Goal: Communication & Community: Answer question/provide support

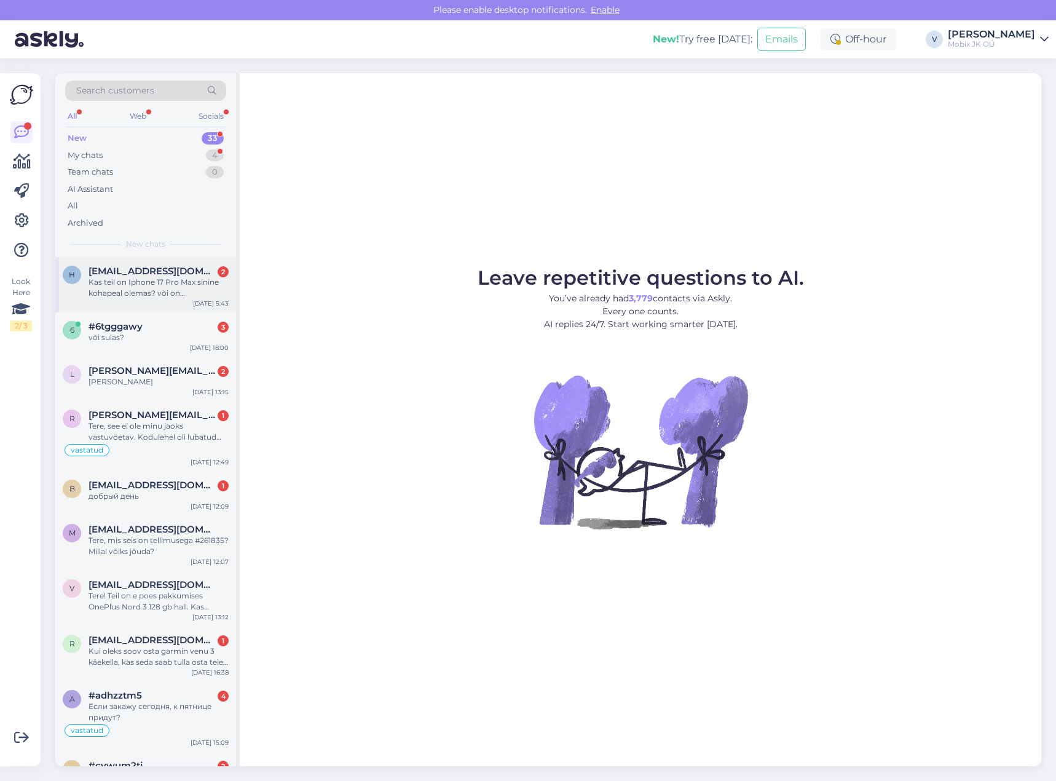
click at [163, 272] on span "[EMAIL_ADDRESS][DOMAIN_NAME]" at bounding box center [153, 271] width 128 height 11
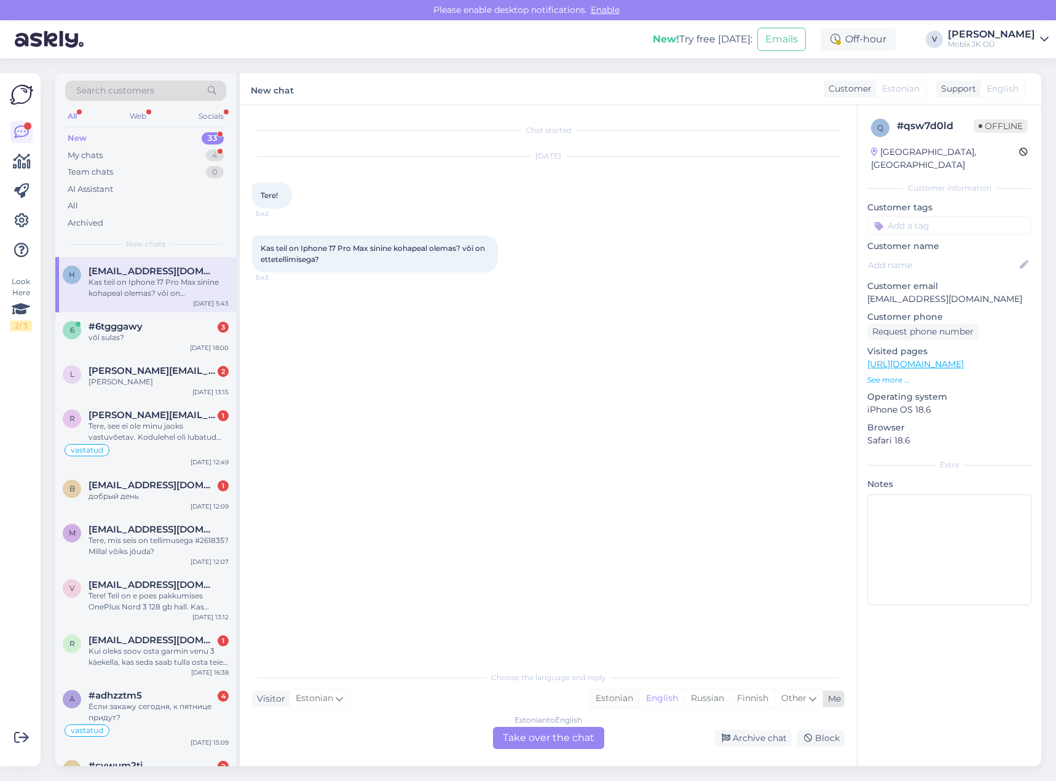
click at [622, 700] on div "Estonian" at bounding box center [615, 698] width 50 height 18
click at [582, 734] on div "Estonian to Estonian Take over the chat" at bounding box center [548, 738] width 111 height 22
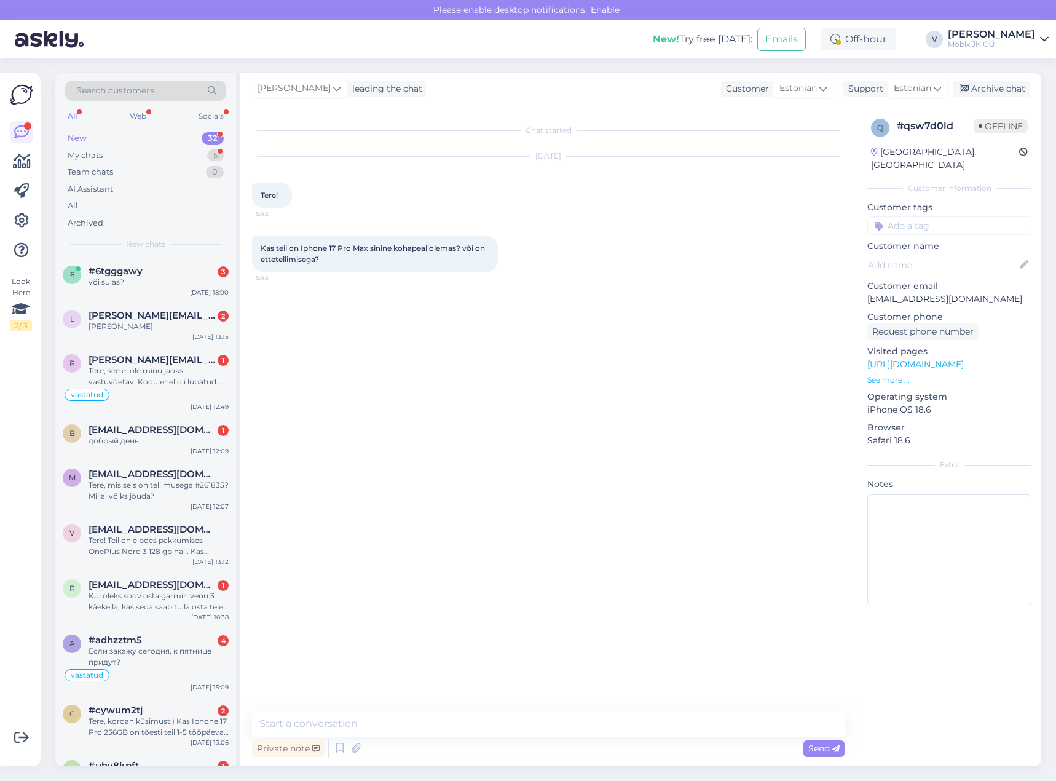
click at [579, 732] on textarea at bounding box center [548, 724] width 593 height 26
type textarea "Tere! Kõik iPhone 17 mudelid on eeltellimisel. Tarne oleks 2-3 nädalat umbes."
drag, startPoint x: 922, startPoint y: 207, endPoint x: 923, endPoint y: 218, distance: 11.7
click at [922, 216] on input at bounding box center [949, 225] width 164 height 18
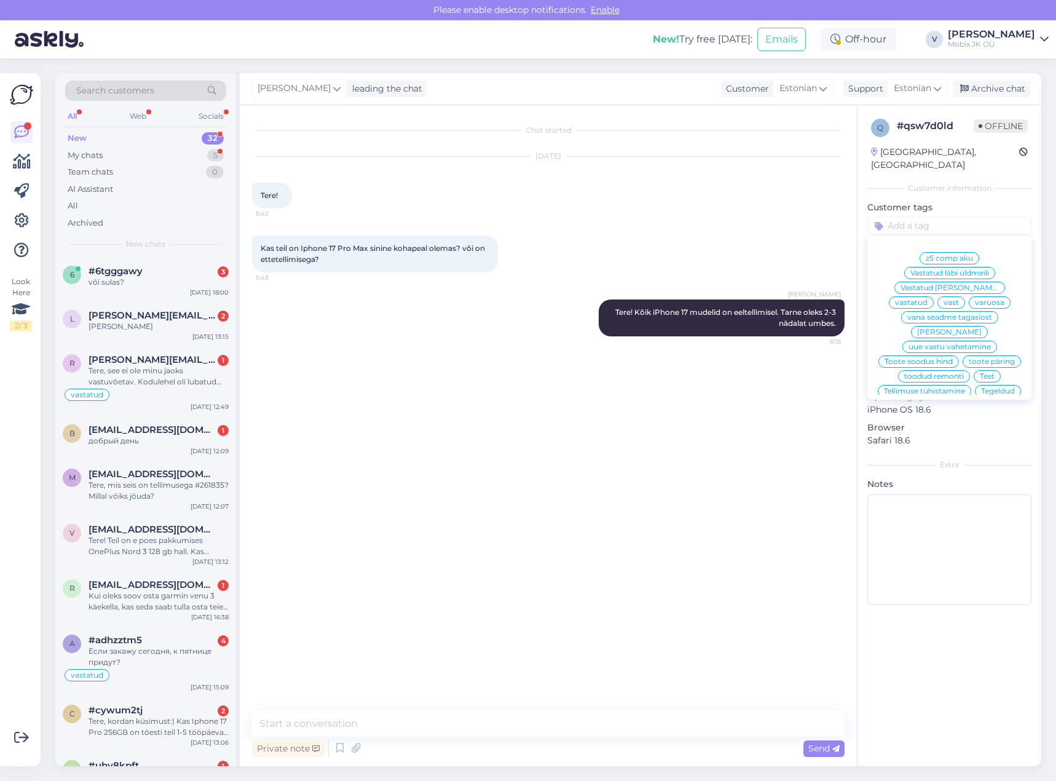
click at [928, 299] on span "vastatud" at bounding box center [911, 302] width 33 height 7
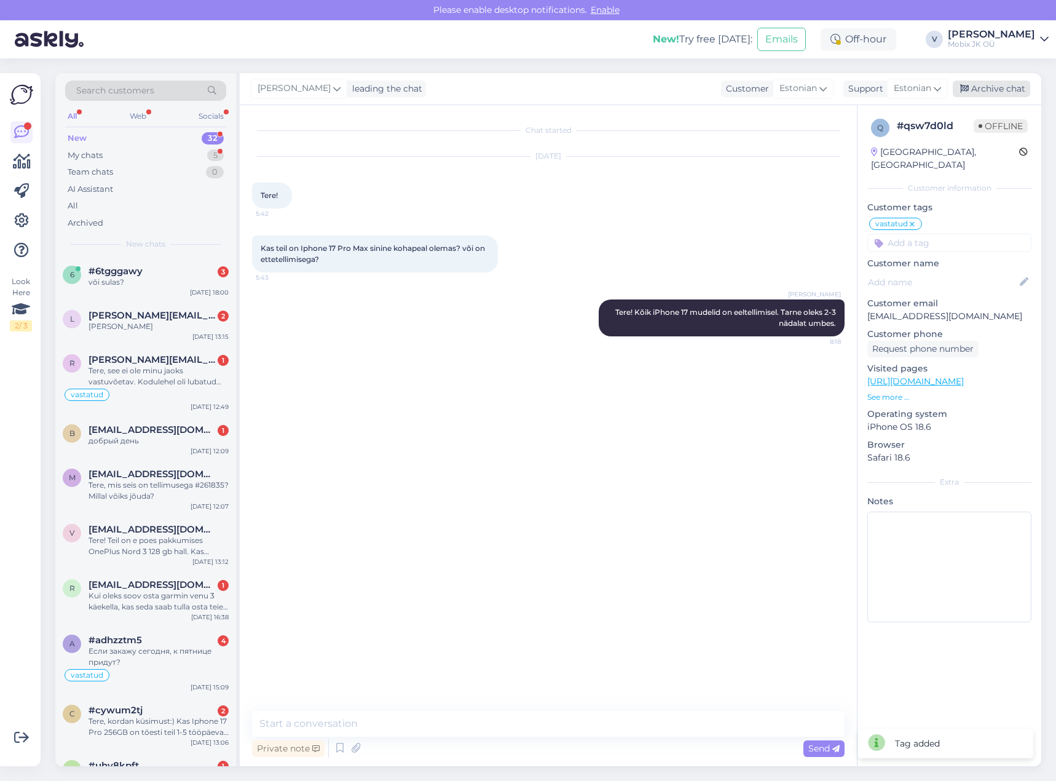
click at [984, 92] on div "Archive chat" at bounding box center [991, 89] width 77 height 17
click at [192, 275] on div "#6tgggawy 3" at bounding box center [159, 271] width 140 height 11
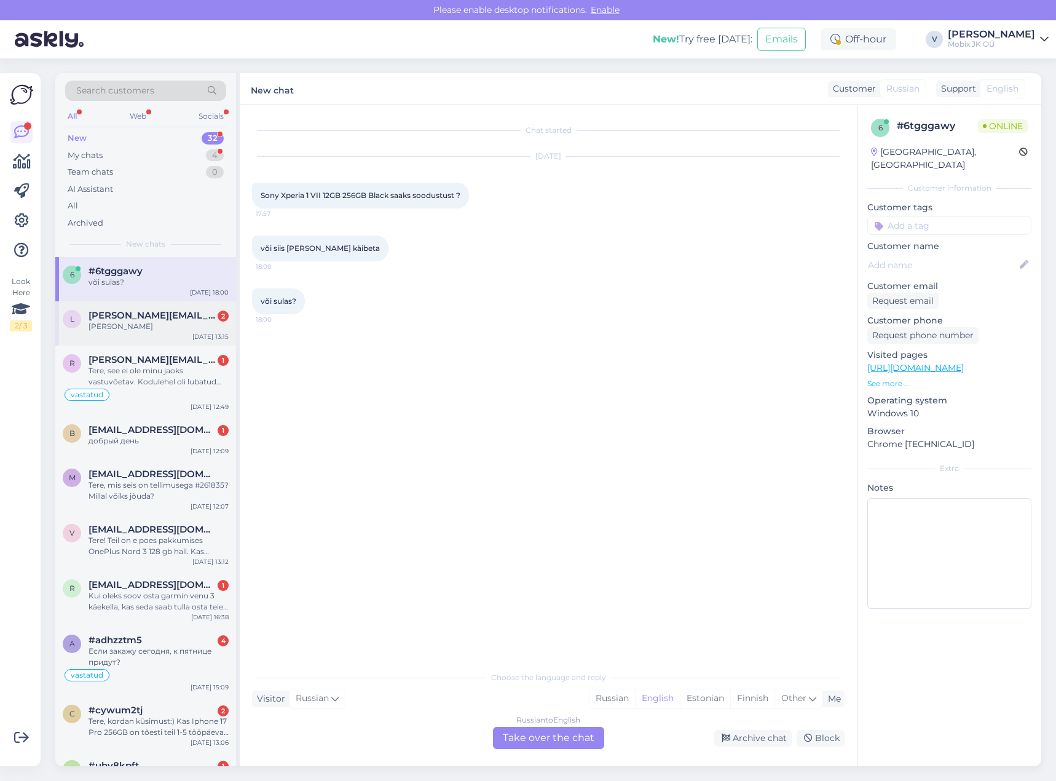
click at [197, 317] on div "[PERSON_NAME][EMAIL_ADDRESS][DOMAIN_NAME] 2" at bounding box center [159, 315] width 140 height 11
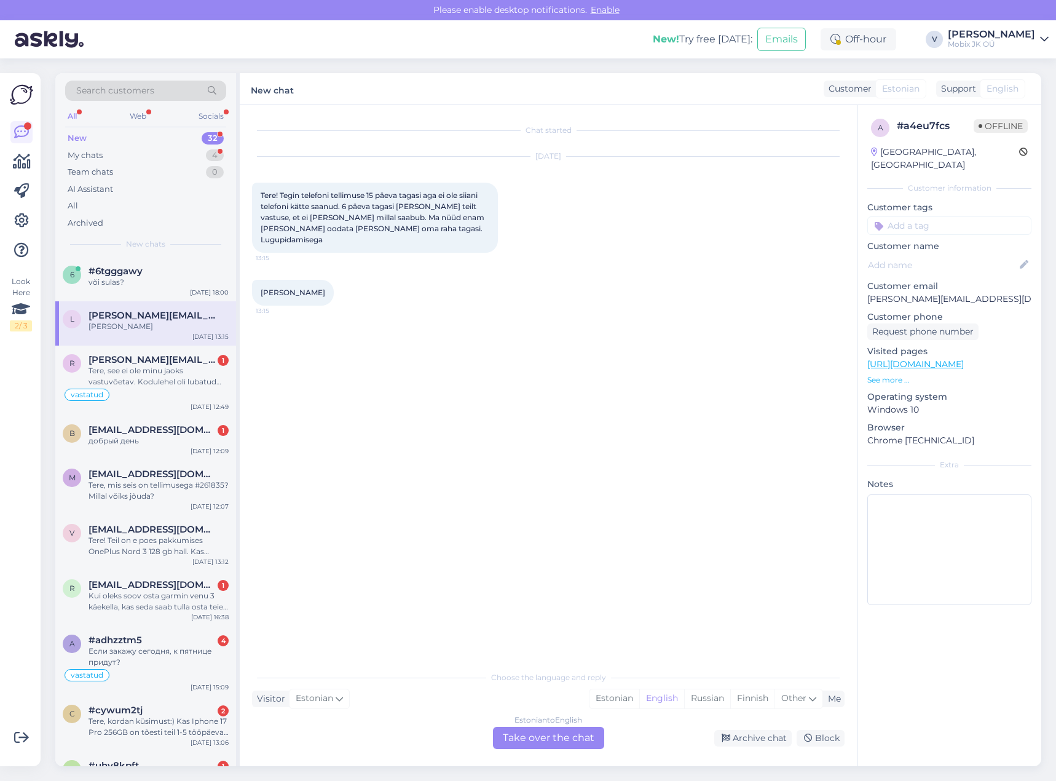
click at [272, 291] on span "[PERSON_NAME]" at bounding box center [293, 292] width 65 height 9
click at [273, 290] on span "[PERSON_NAME]" at bounding box center [293, 292] width 65 height 9
click at [273, 291] on span "[PERSON_NAME]" at bounding box center [293, 292] width 65 height 9
copy div "[PERSON_NAME] 13:15"
click at [620, 695] on div "Estonian" at bounding box center [615, 698] width 50 height 18
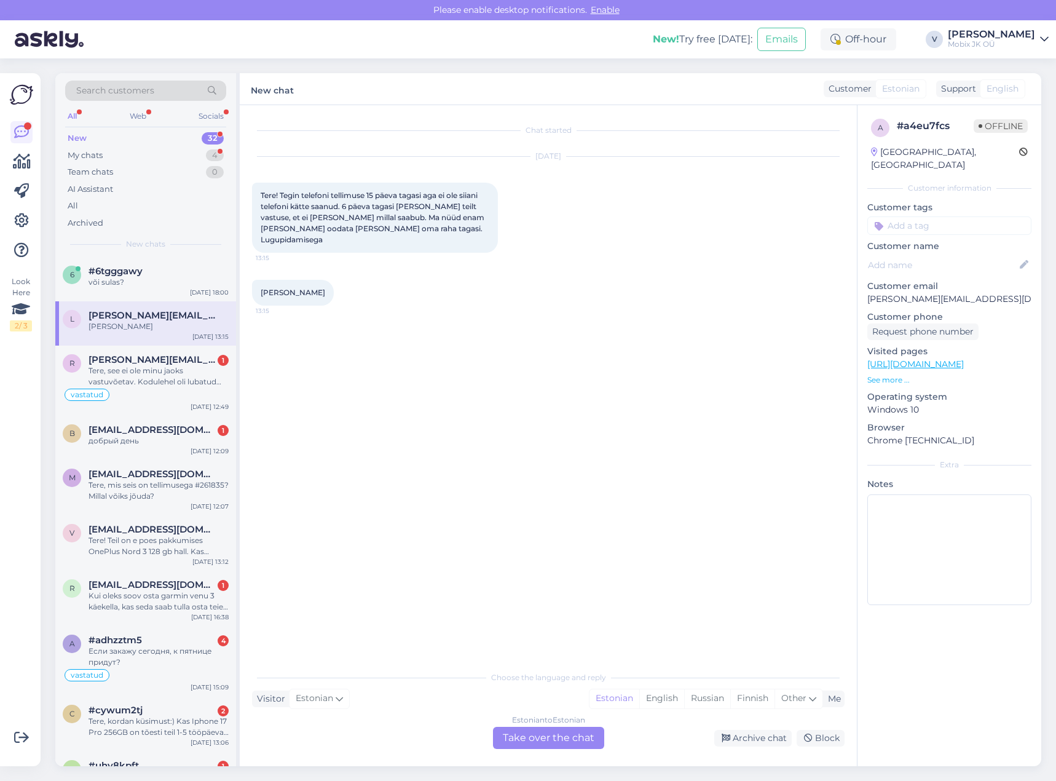
click at [593, 740] on div "Estonian to Estonian Take over the chat" at bounding box center [548, 738] width 111 height 22
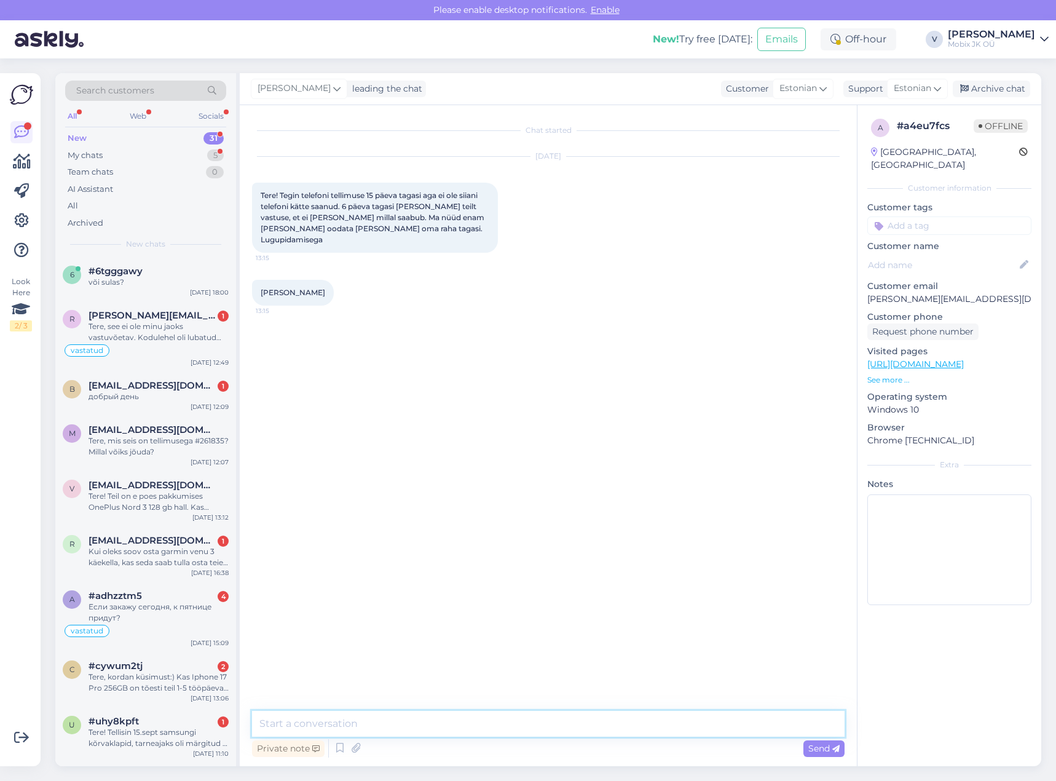
click at [587, 732] on textarea at bounding box center [548, 724] width 593 height 26
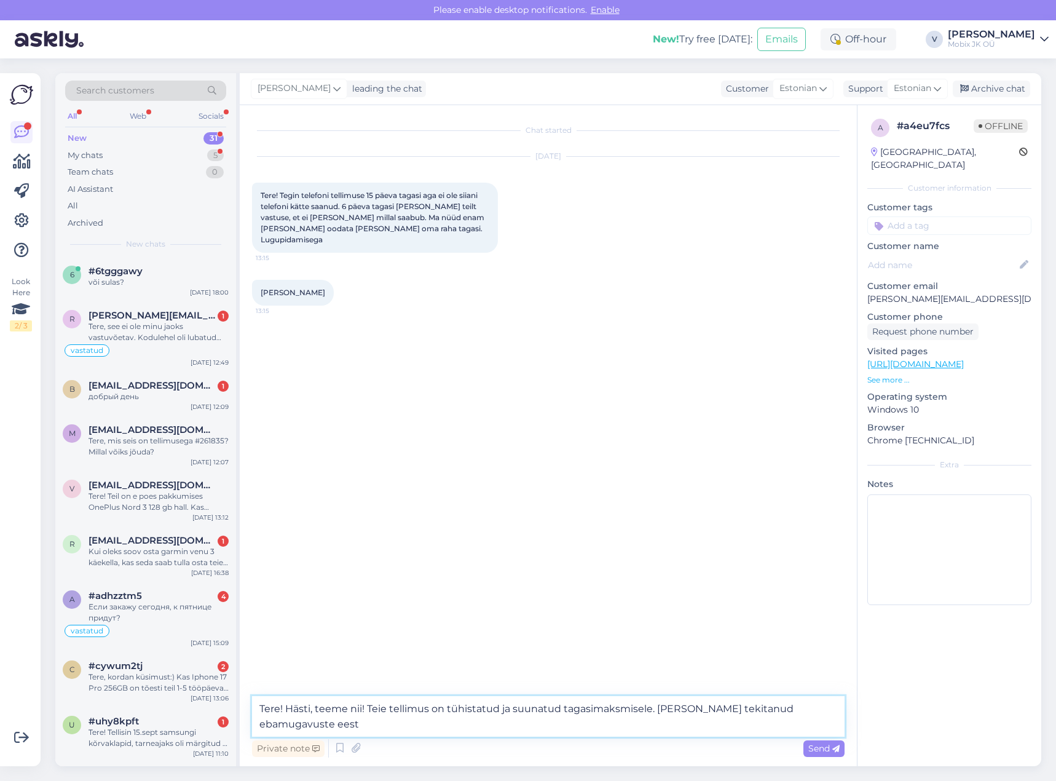
type textarea "Tere! Hästi, teeme nii! Teie tellimus on tühistatud ja suunatud tagasimaksmisel…"
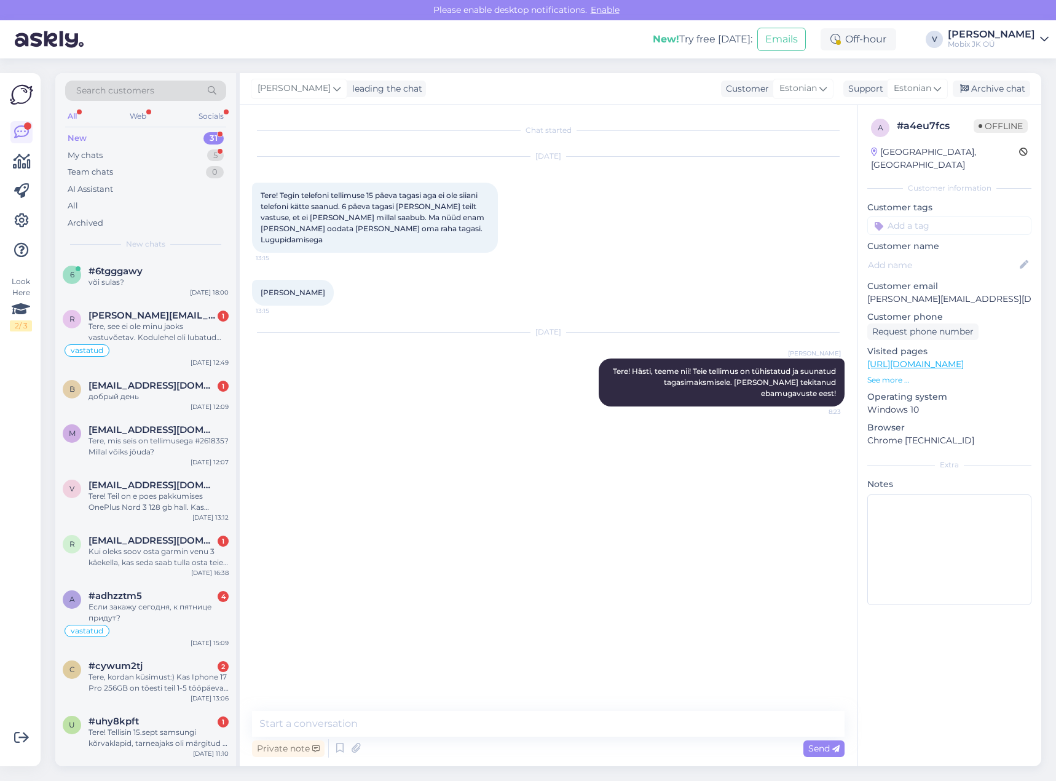
drag, startPoint x: 951, startPoint y: 213, endPoint x: 985, endPoint y: 229, distance: 37.4
click at [951, 216] on input at bounding box center [949, 225] width 164 height 18
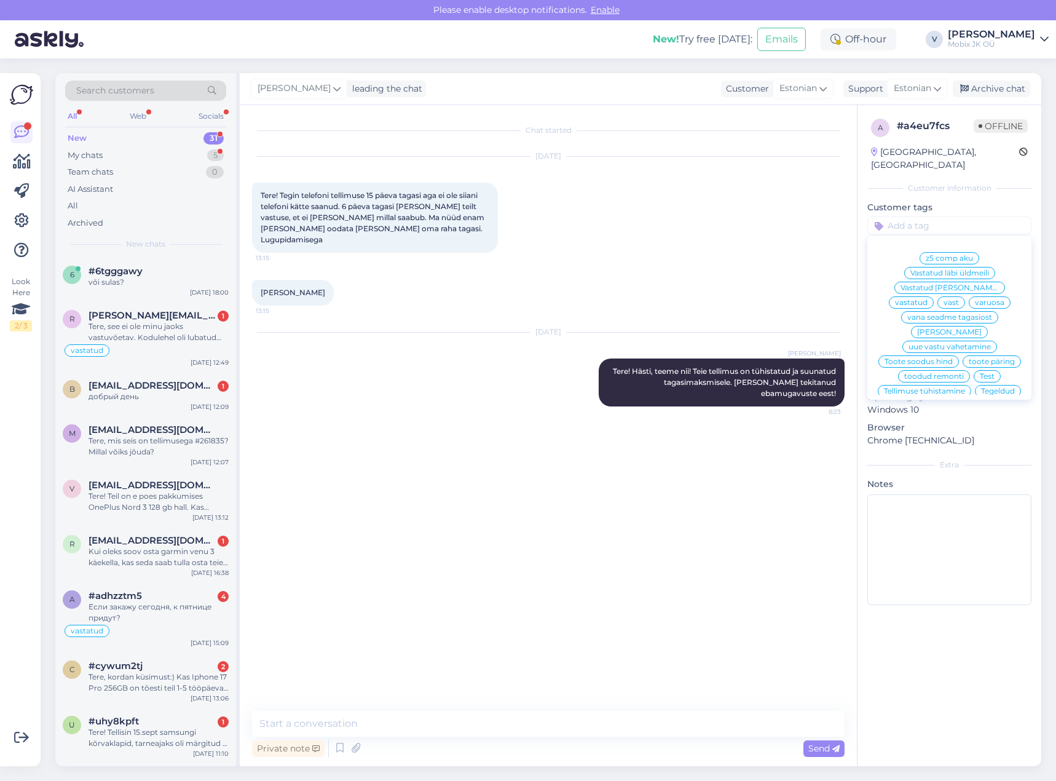
click at [928, 299] on span "vastatud" at bounding box center [911, 302] width 33 height 7
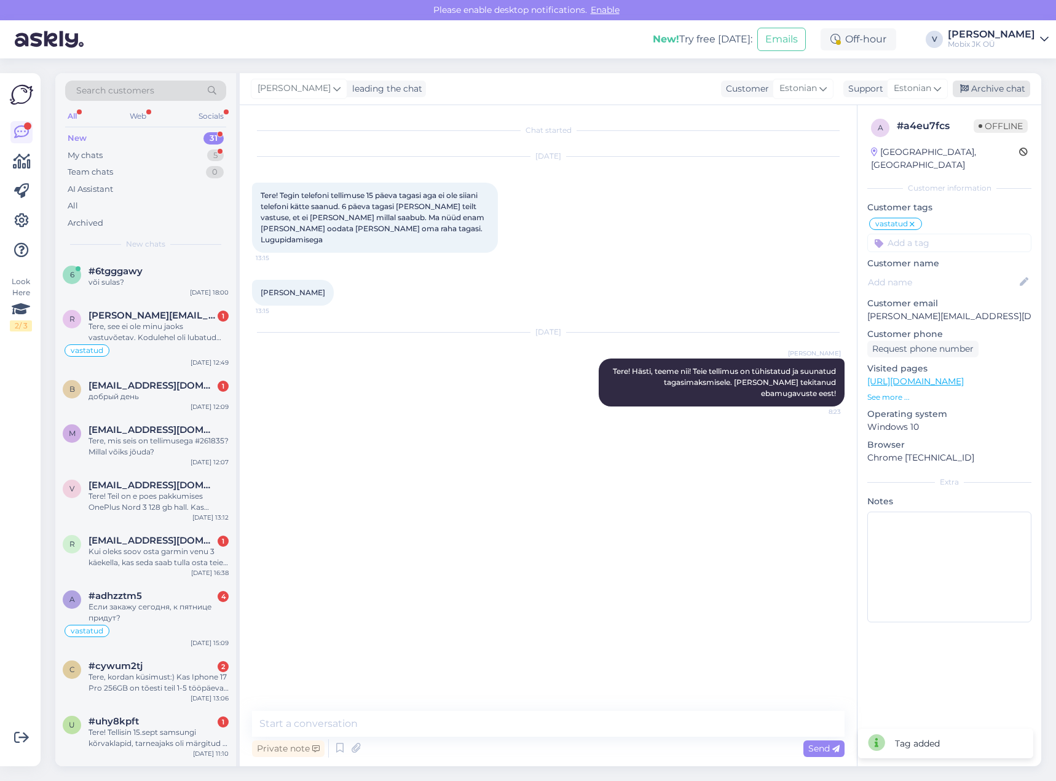
click at [989, 92] on div "Archive chat" at bounding box center [991, 89] width 77 height 17
